Goal: Task Accomplishment & Management: Manage account settings

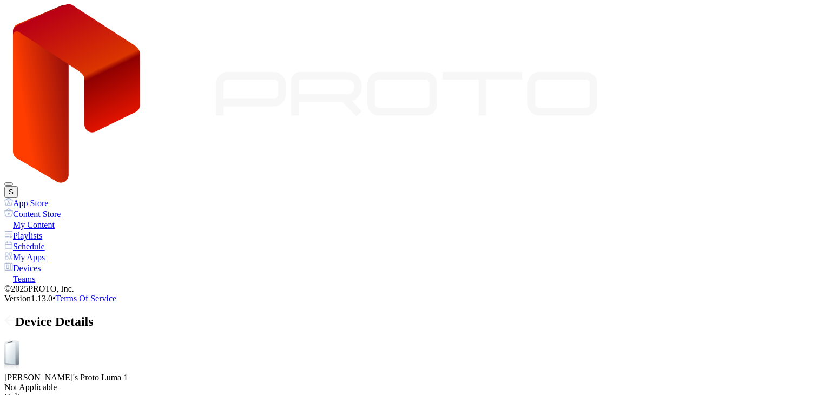
drag, startPoint x: 229, startPoint y: 220, endPoint x: 210, endPoint y: 220, distance: 19.5
drag, startPoint x: 210, startPoint y: 220, endPoint x: 184, endPoint y: 226, distance: 26.0
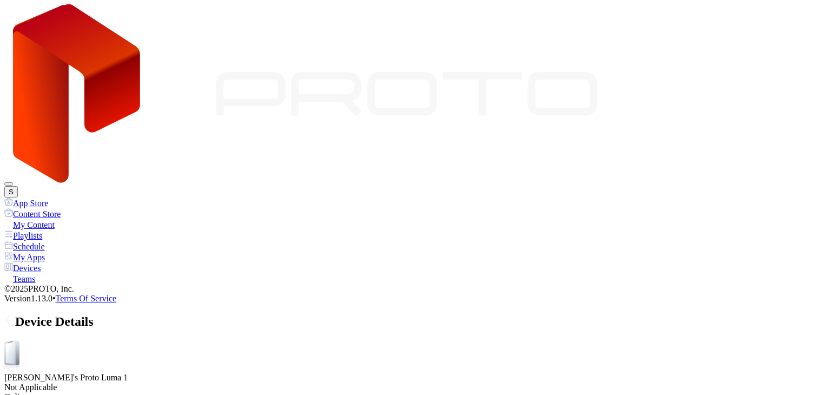
drag, startPoint x: 182, startPoint y: 221, endPoint x: 167, endPoint y: 226, distance: 16.4
drag, startPoint x: 164, startPoint y: 220, endPoint x: 156, endPoint y: 221, distance: 8.8
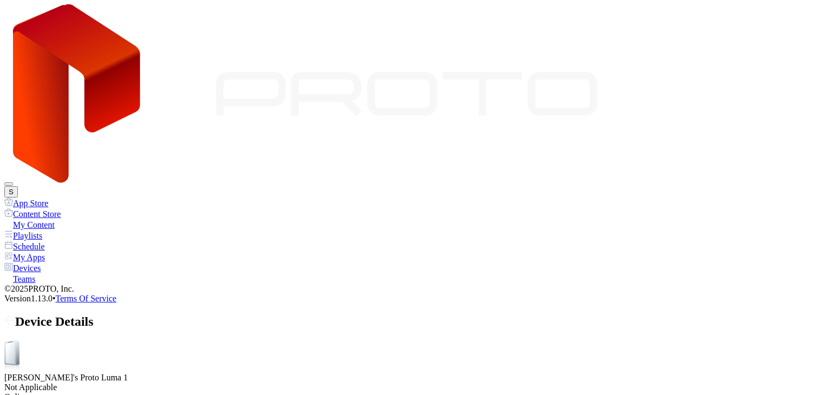
drag, startPoint x: 167, startPoint y: 220, endPoint x: 186, endPoint y: 221, distance: 19.5
drag, startPoint x: 197, startPoint y: 219, endPoint x: 226, endPoint y: 222, distance: 29.3
